Goal: Task Accomplishment & Management: Manage account settings

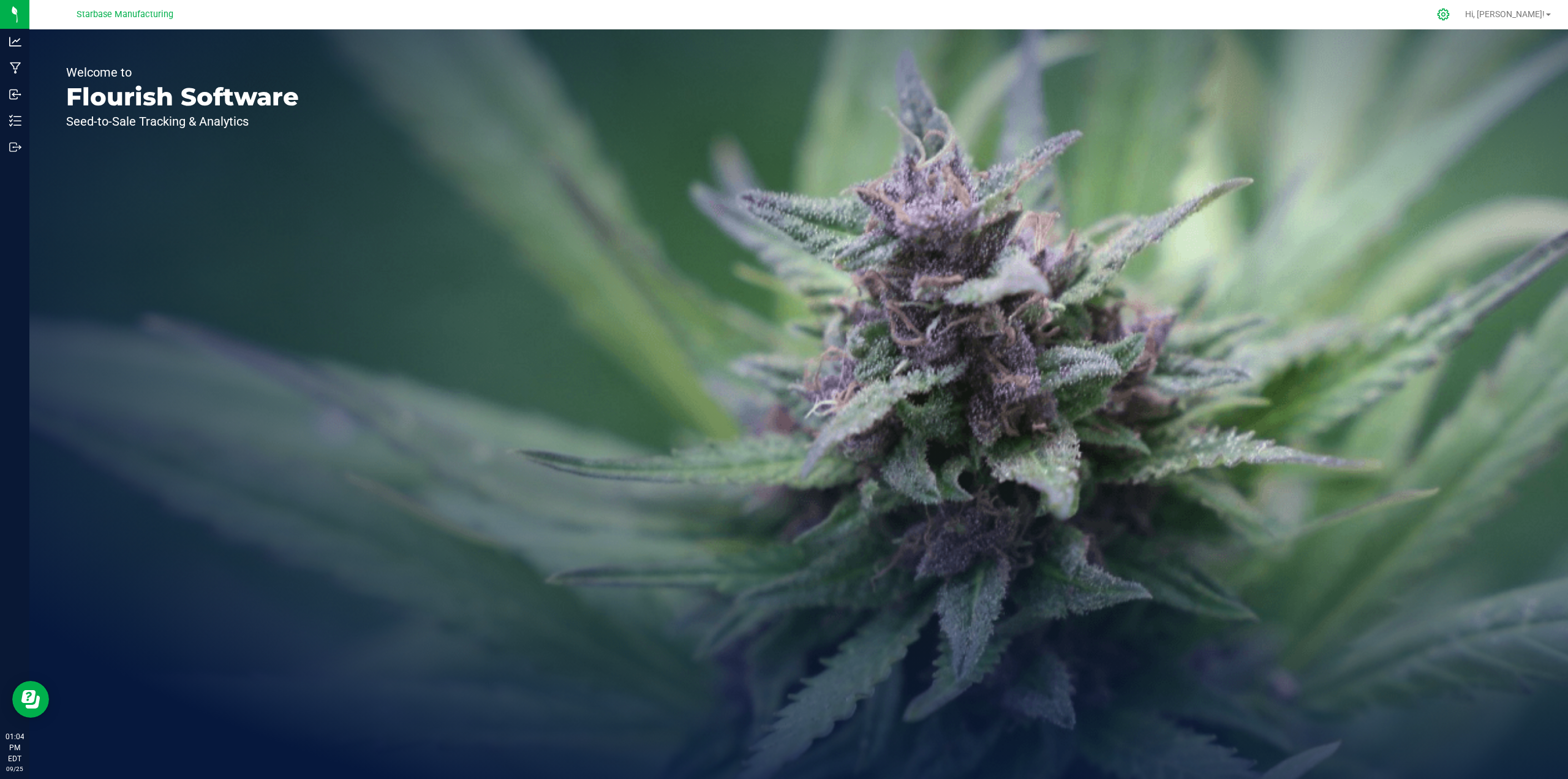
click at [1449, 19] on icon at bounding box center [1442, 14] width 13 height 13
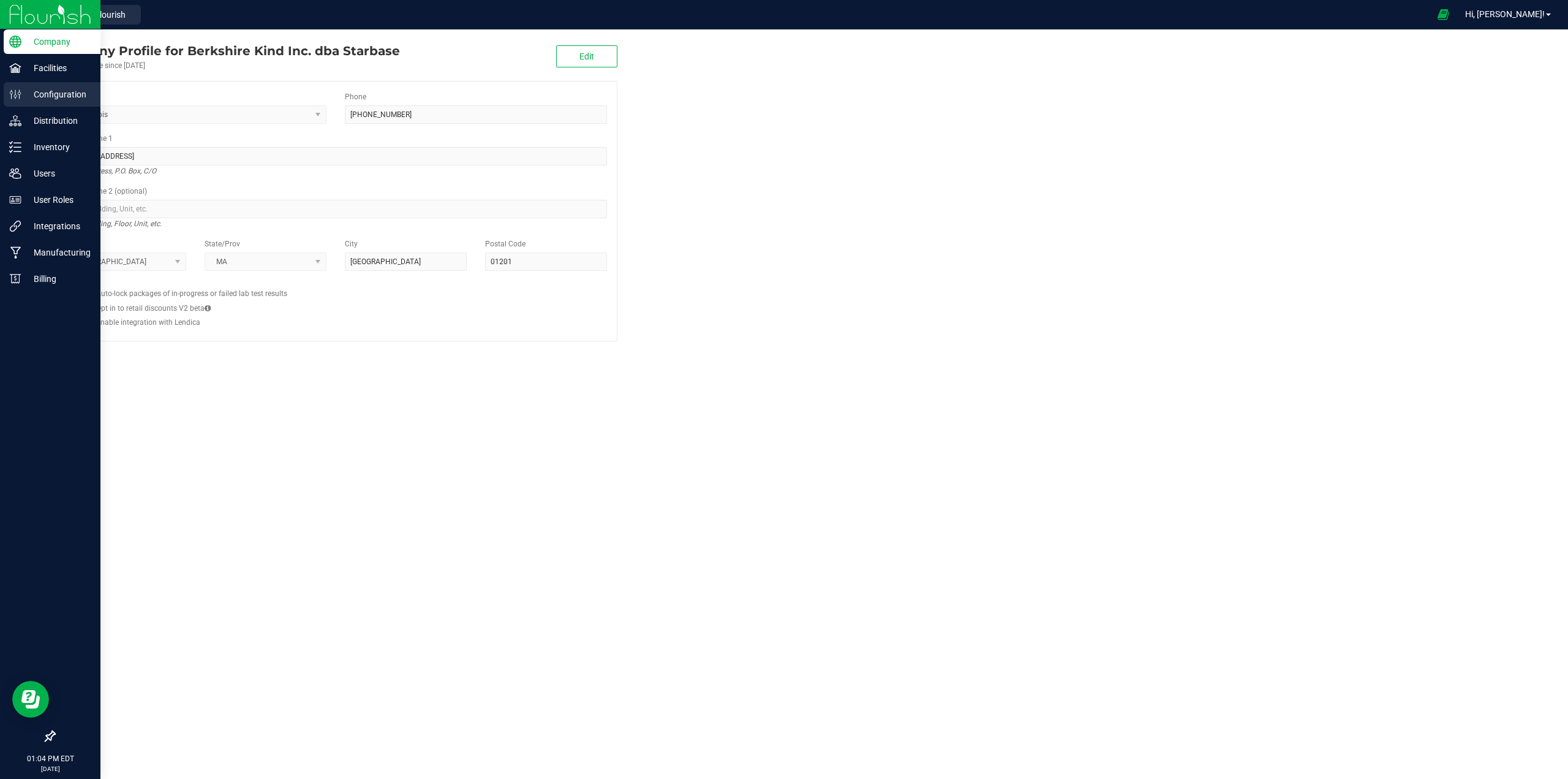
click at [43, 99] on p "Configuration" at bounding box center [58, 94] width 74 height 15
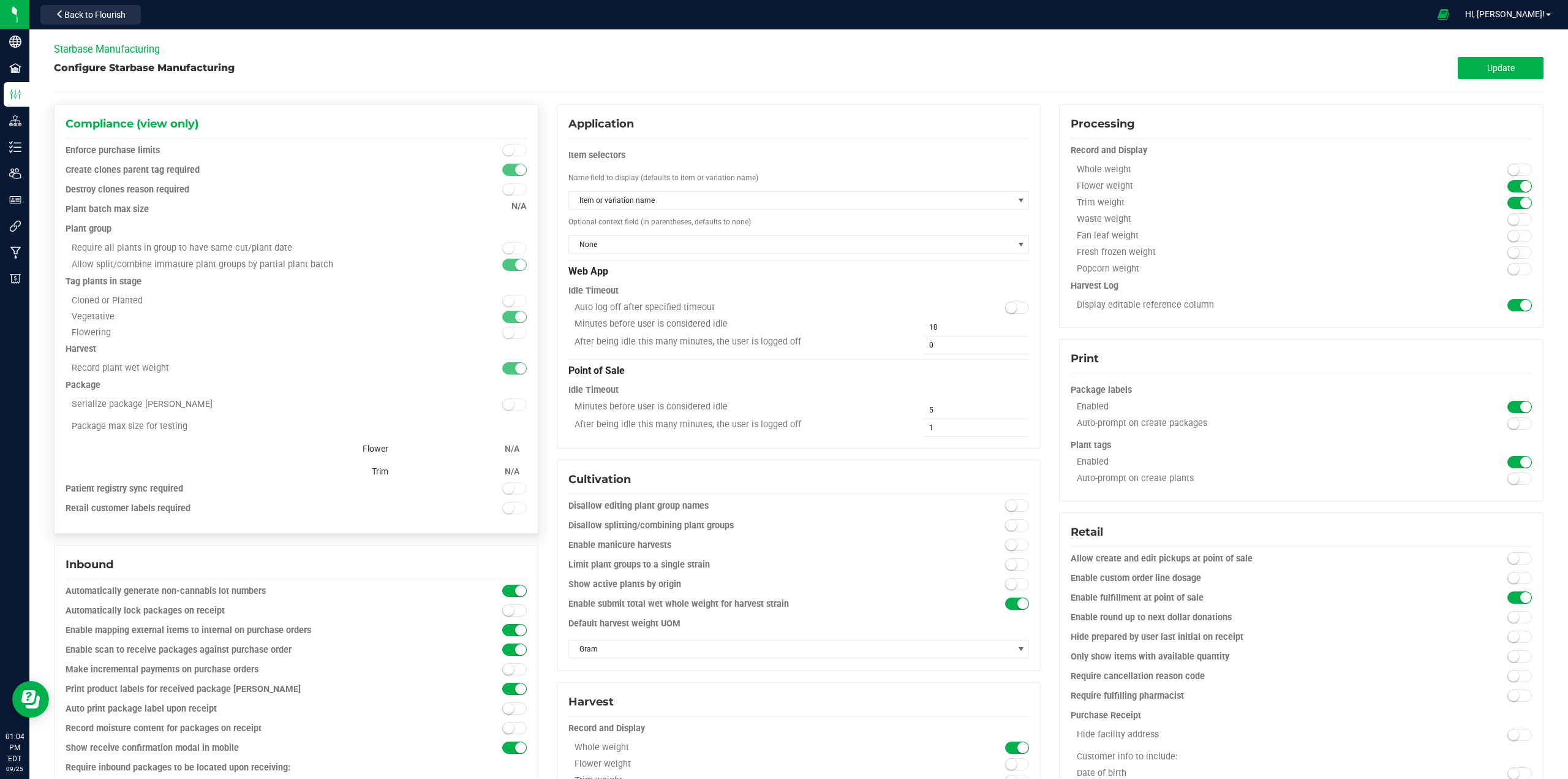
click at [515, 367] on small at bounding box center [521, 368] width 11 height 11
click at [515, 171] on small at bounding box center [521, 170] width 11 height 11
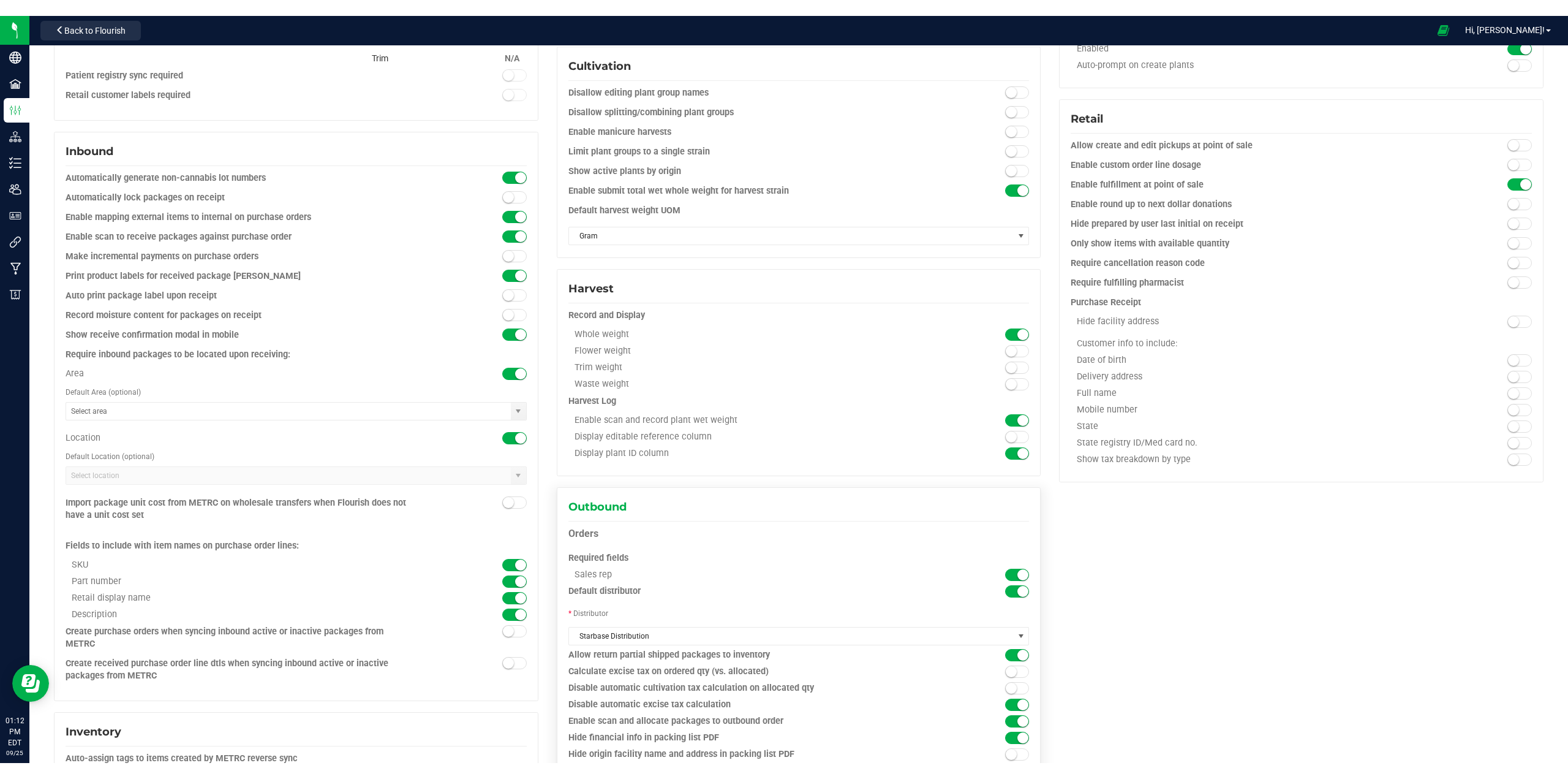
scroll to position [612, 0]
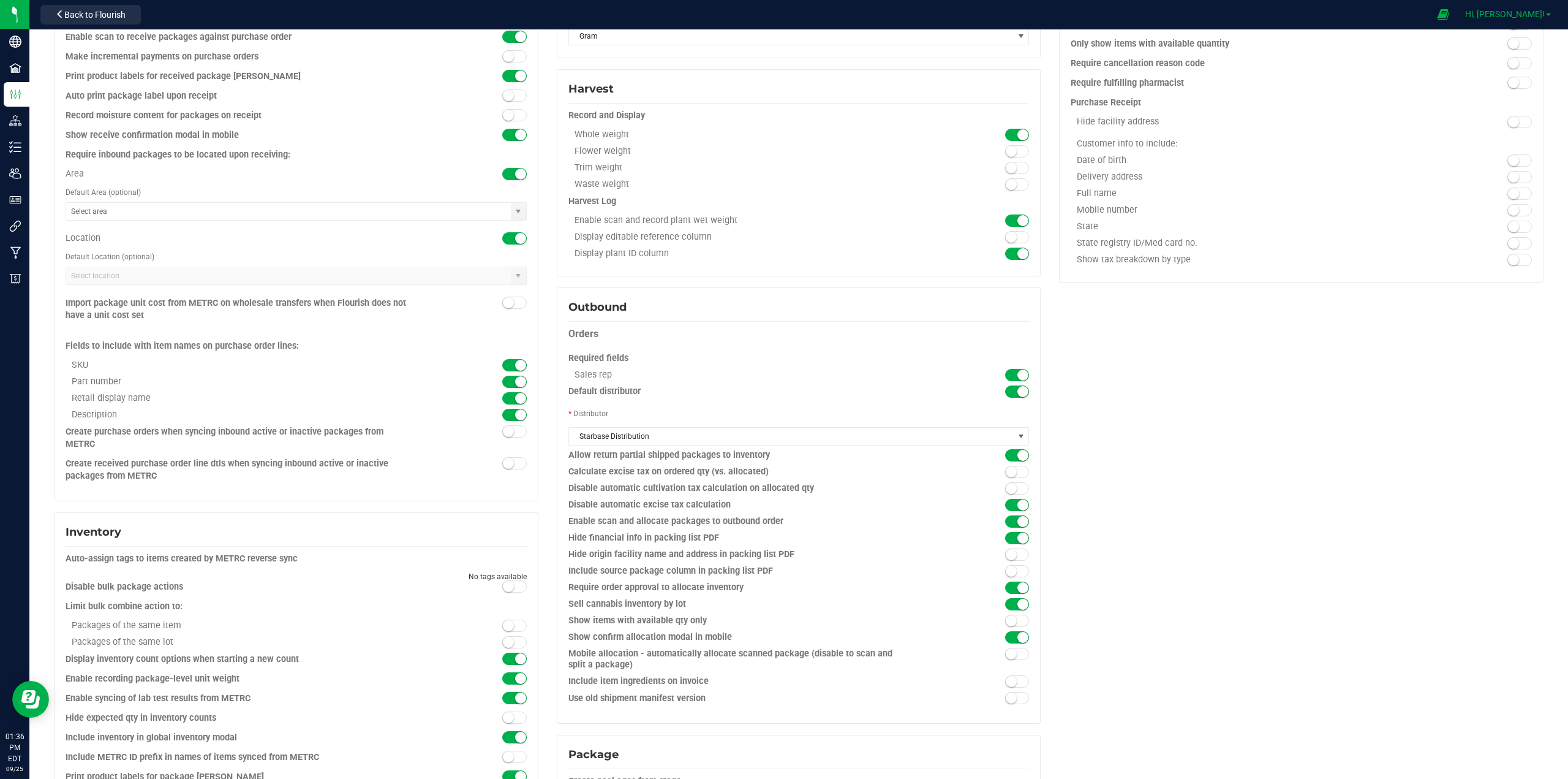
click at [1518, 14] on span "Hi, [PERSON_NAME]!" at bounding box center [1504, 14] width 80 height 10
click at [1510, 129] on span "Sign Out" at bounding box center [1504, 130] width 36 height 12
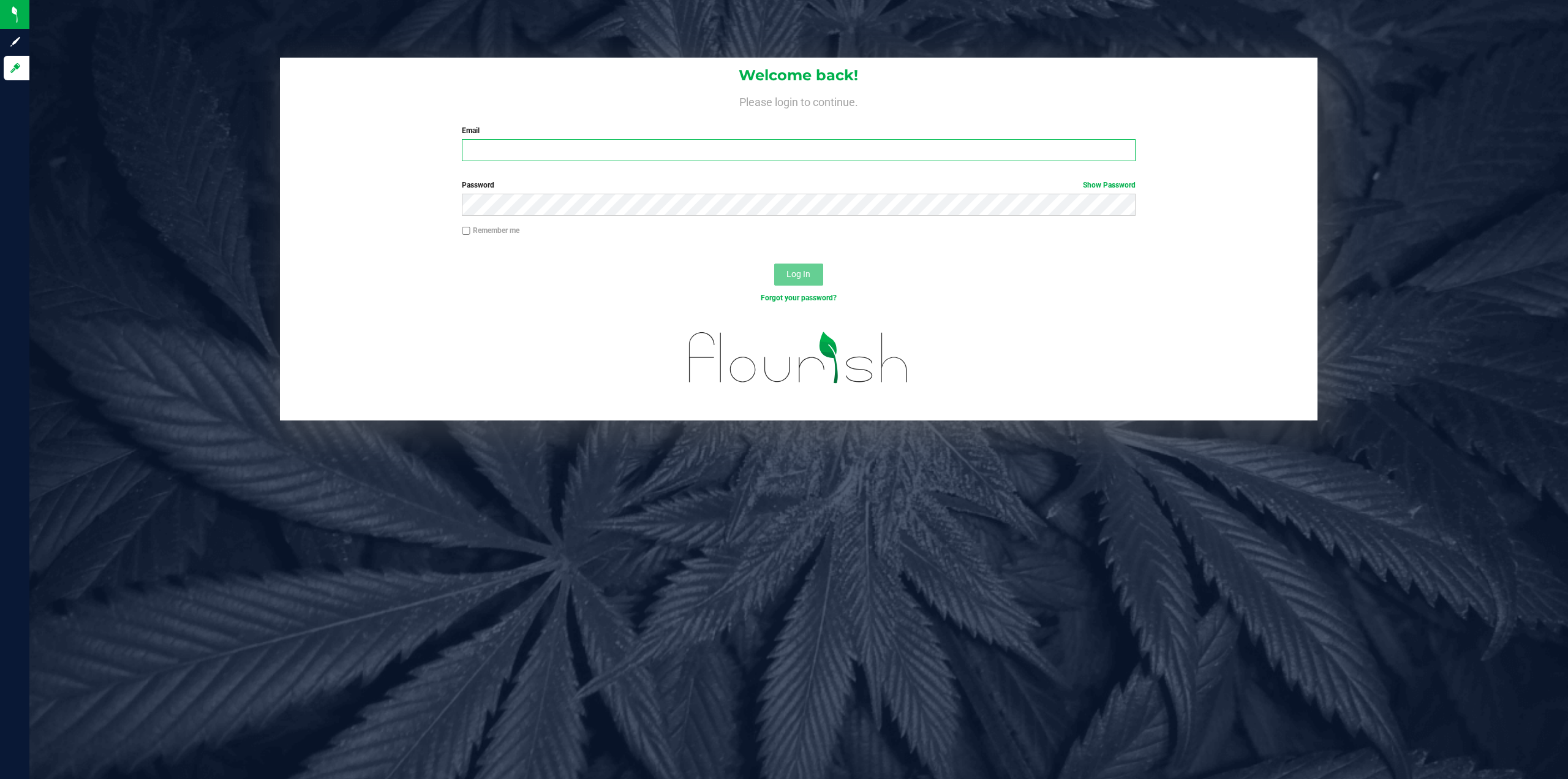
click at [487, 149] on input "Email" at bounding box center [799, 150] width 674 height 22
type input "[PERSON_NAME][EMAIL_ADDRESS][DOMAIN_NAME]"
click at [822, 298] on link "Forgot your password?" at bounding box center [799, 298] width 76 height 9
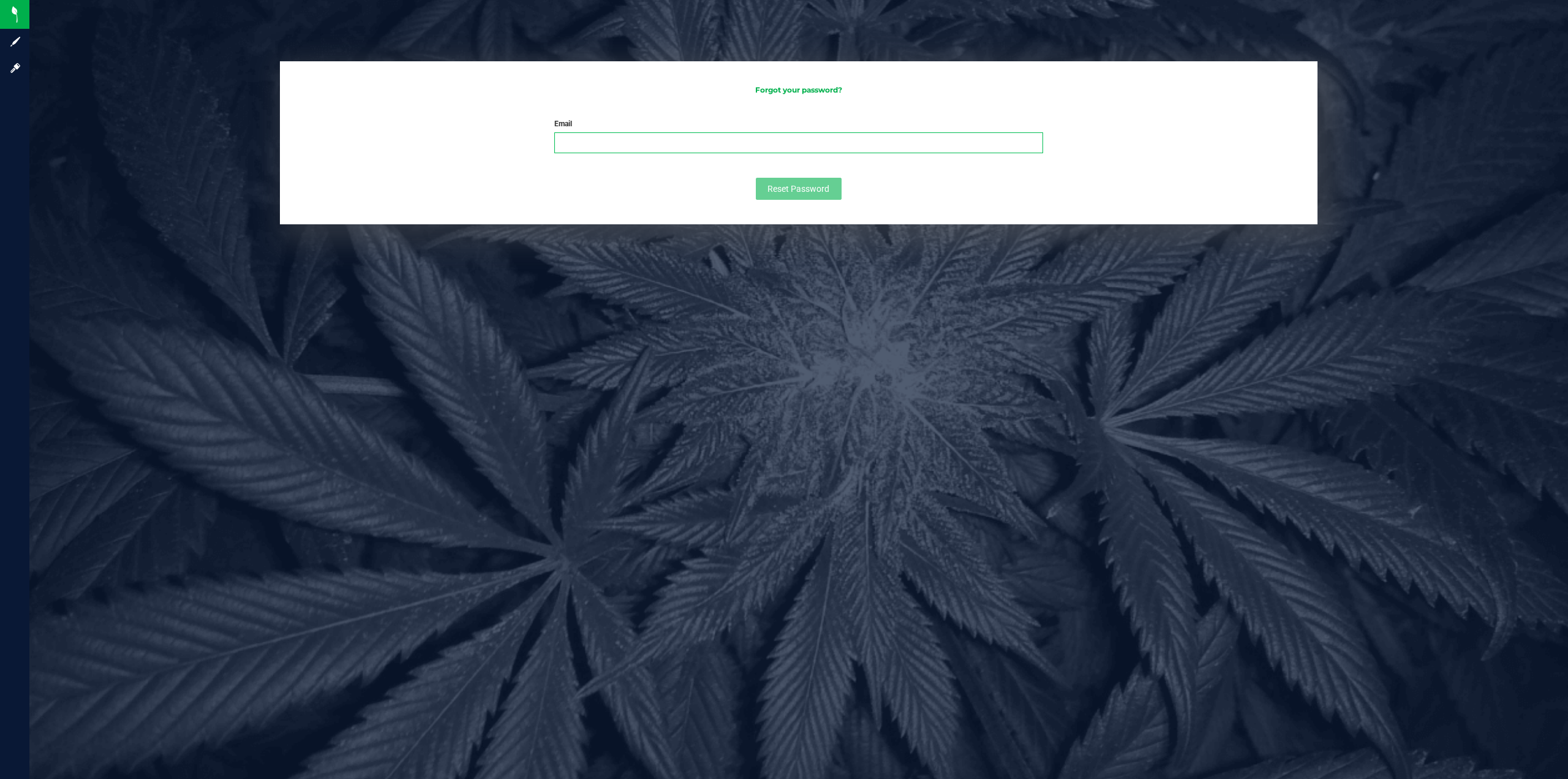
click at [602, 146] on input "Email" at bounding box center [798, 143] width 488 height 21
type input "[PERSON_NAME][EMAIL_ADDRESS][DOMAIN_NAME]"
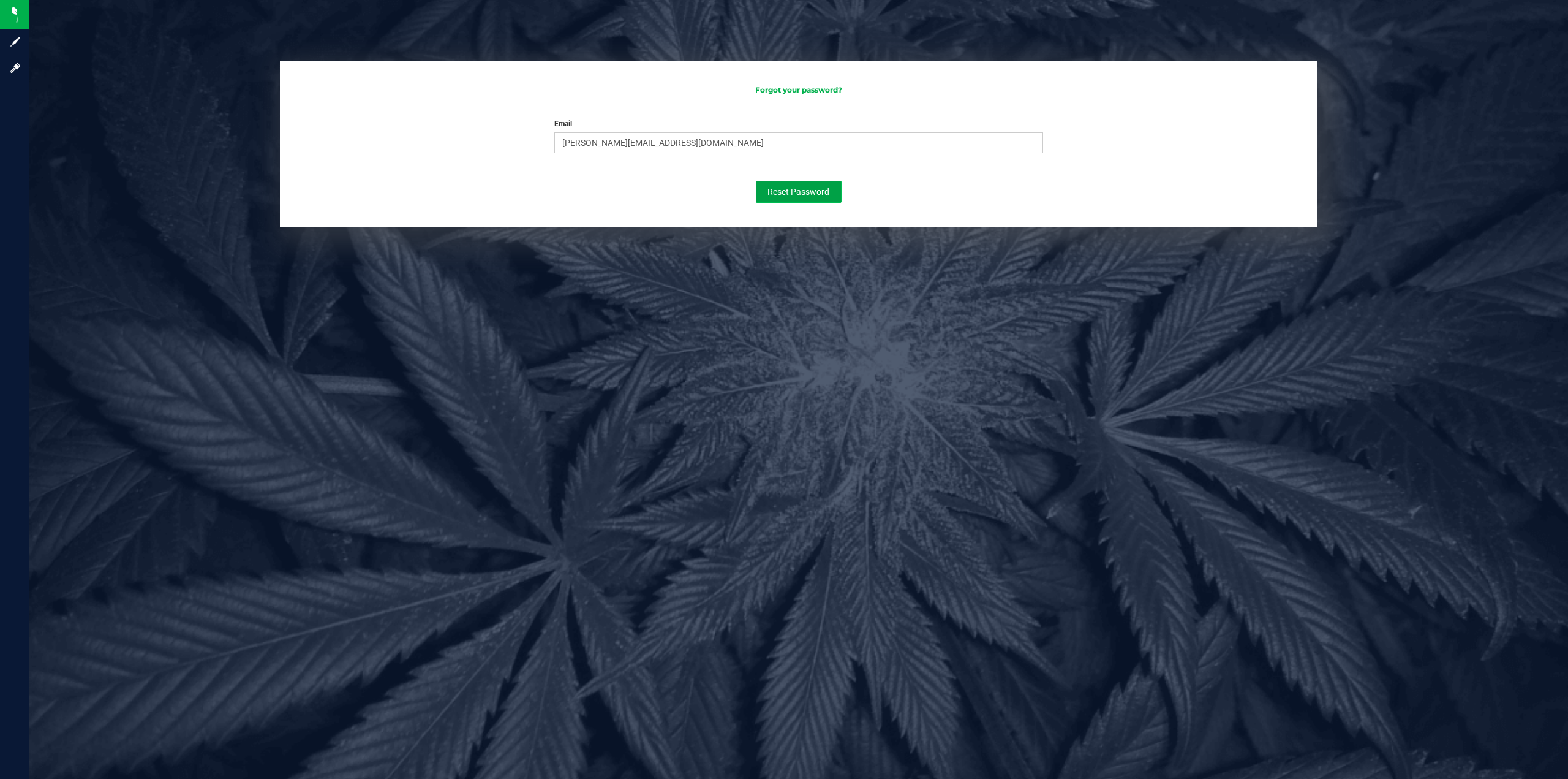
click at [817, 185] on button "Reset Password" at bounding box center [798, 191] width 86 height 22
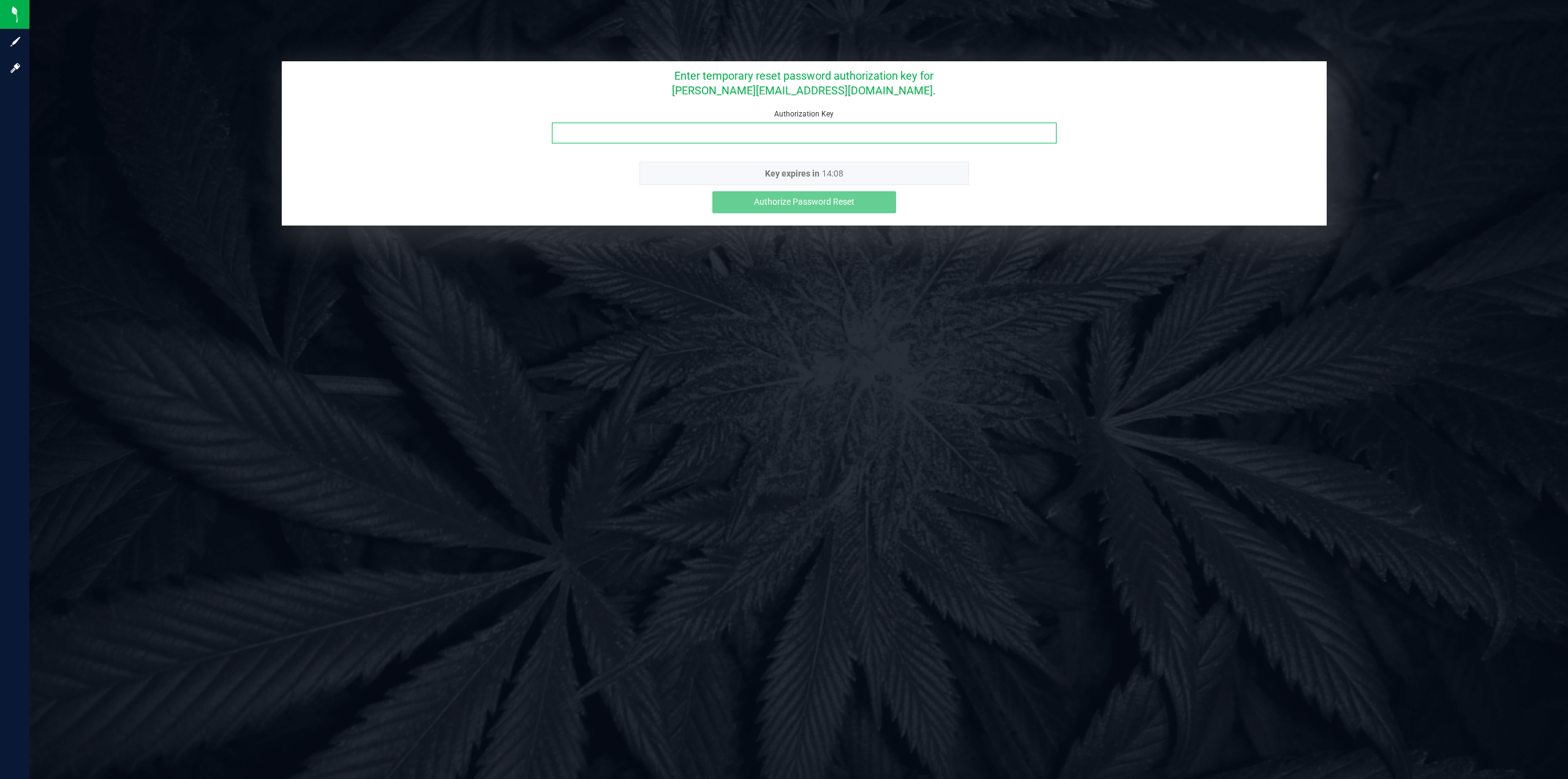
click at [659, 127] on input "Authorization Key" at bounding box center [803, 133] width 504 height 21
paste input "7ici25nl"
type input "7ici25nl"
click at [814, 202] on span "Authorize Password Reset" at bounding box center [804, 202] width 101 height 10
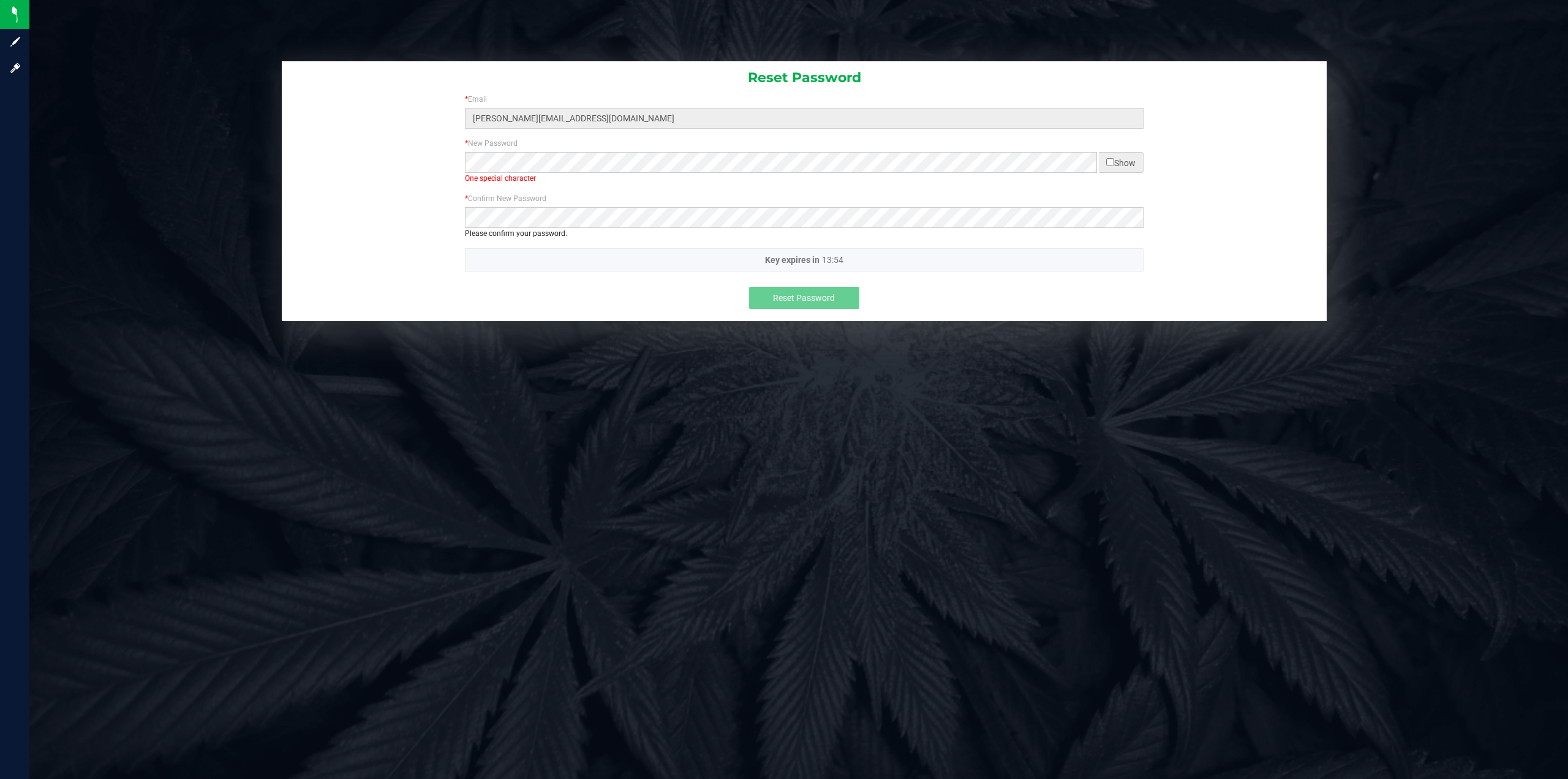
click at [1106, 157] on span "Show" at bounding box center [1121, 162] width 45 height 21
click at [1108, 161] on input "checkbox" at bounding box center [1110, 162] width 8 height 8
checkbox input "true"
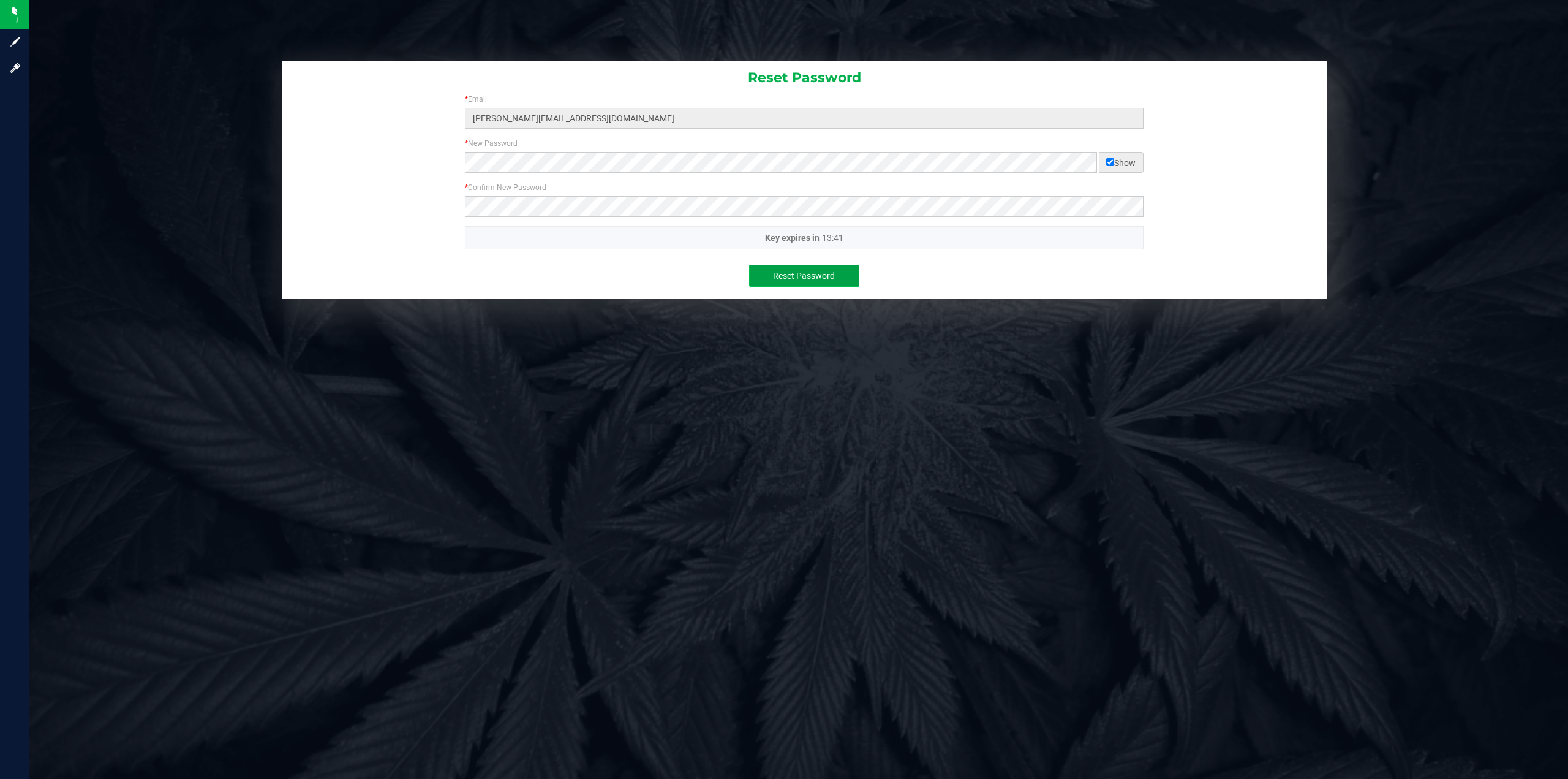
click at [817, 274] on span "Reset Password" at bounding box center [804, 275] width 62 height 10
